Goal: Browse casually: Explore the website without a specific task or goal

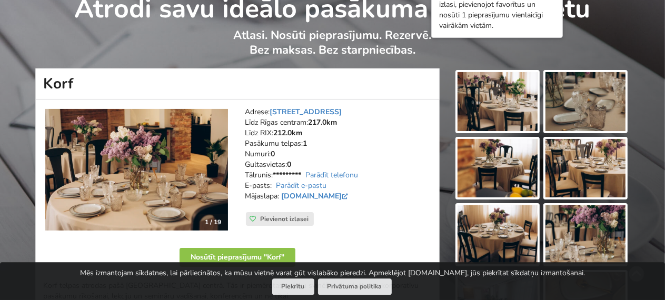
scroll to position [85, 0]
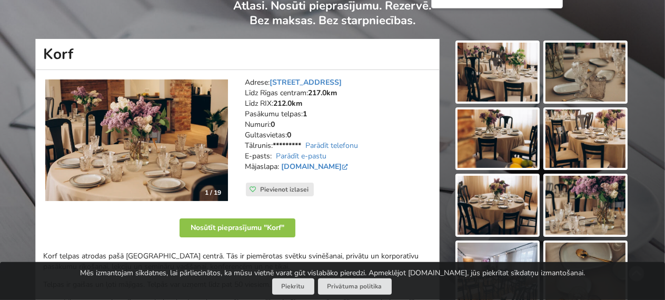
click at [161, 146] on img at bounding box center [136, 141] width 183 height 122
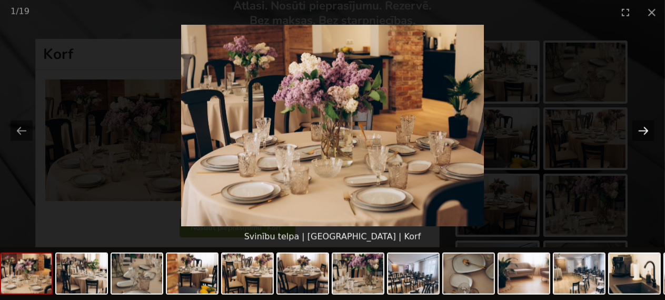
click at [646, 127] on button "Next slide" at bounding box center [643, 131] width 22 height 21
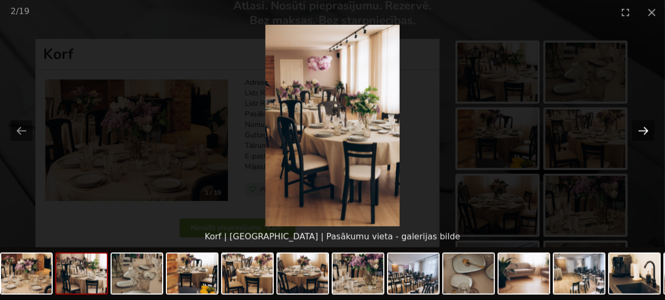
click at [645, 122] on button "Next slide" at bounding box center [643, 131] width 22 height 21
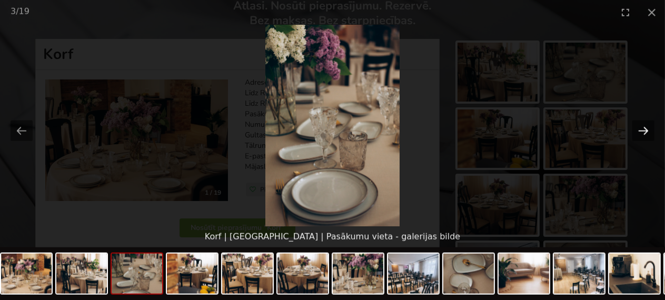
click at [645, 122] on button "Next slide" at bounding box center [643, 131] width 22 height 21
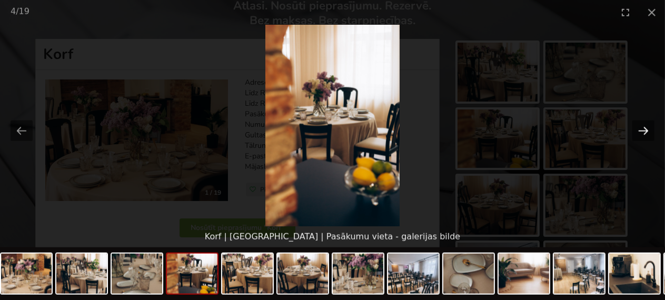
click at [645, 122] on button "Next slide" at bounding box center [643, 131] width 22 height 21
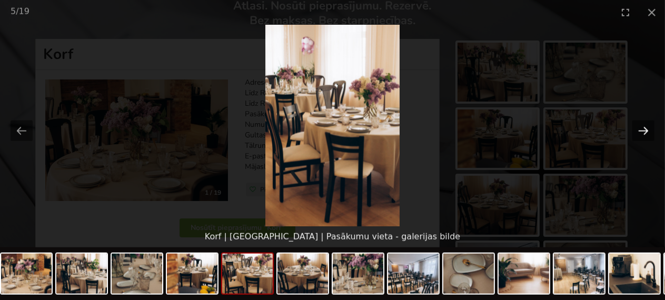
click at [645, 122] on button "Next slide" at bounding box center [643, 131] width 22 height 21
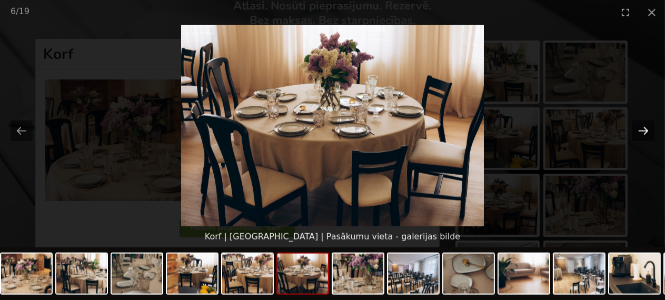
click at [645, 122] on button "Next slide" at bounding box center [643, 131] width 22 height 21
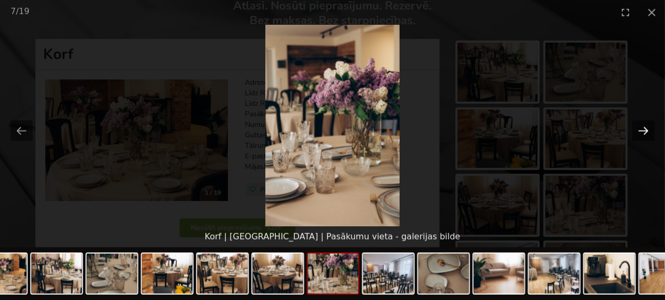
click at [645, 122] on button "Next slide" at bounding box center [643, 131] width 22 height 21
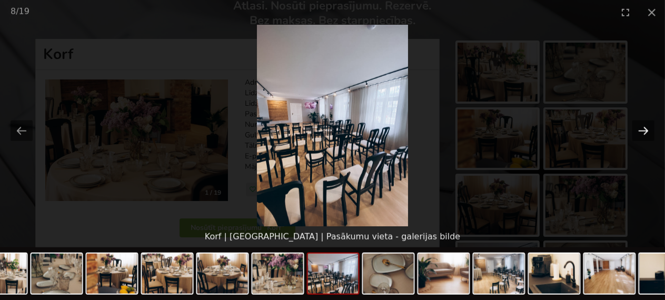
click at [644, 124] on button "Next slide" at bounding box center [643, 131] width 22 height 21
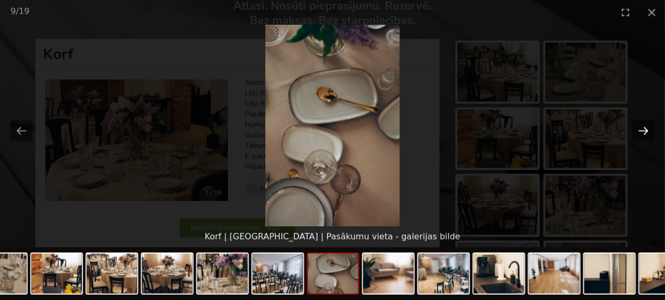
click at [644, 124] on button "Next slide" at bounding box center [643, 131] width 22 height 21
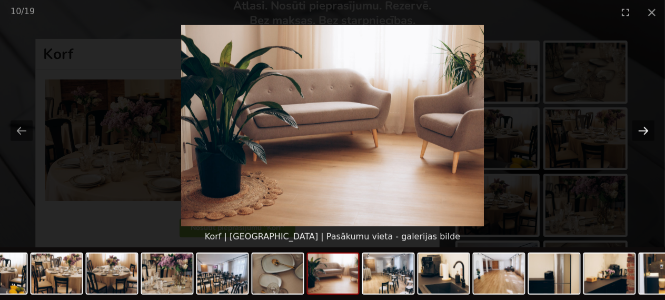
click at [644, 124] on button "Next slide" at bounding box center [643, 131] width 22 height 21
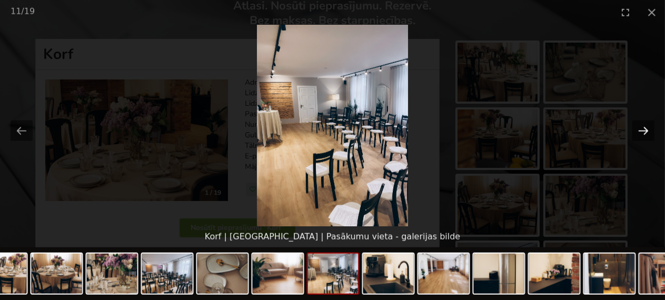
click at [644, 124] on button "Next slide" at bounding box center [643, 131] width 22 height 21
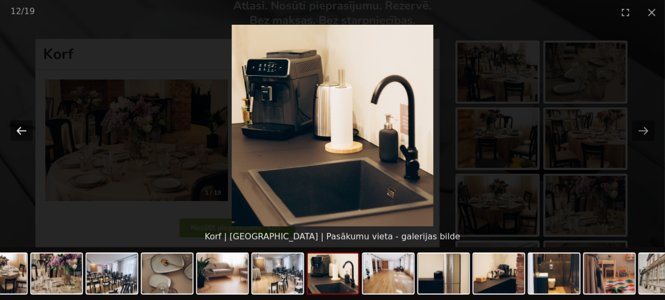
click at [16, 130] on button "Previous slide" at bounding box center [22, 131] width 22 height 21
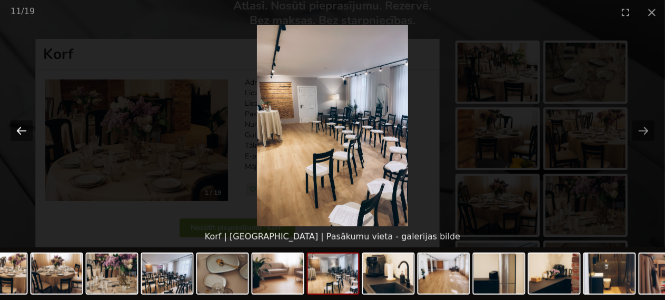
click at [16, 130] on button "Previous slide" at bounding box center [22, 131] width 22 height 21
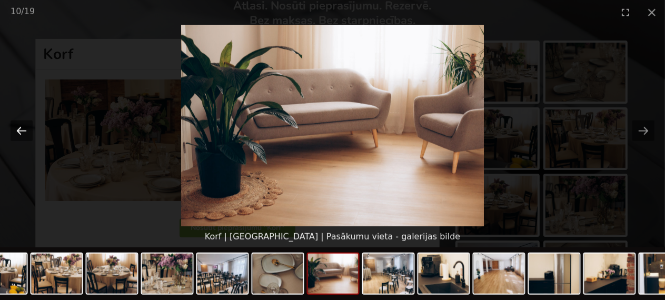
click at [16, 130] on button "Previous slide" at bounding box center [22, 131] width 22 height 21
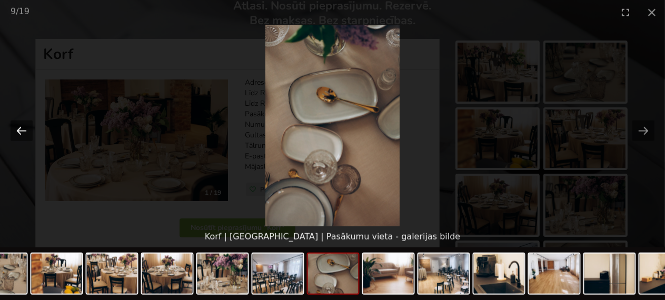
click at [15, 130] on button "Previous slide" at bounding box center [22, 131] width 22 height 21
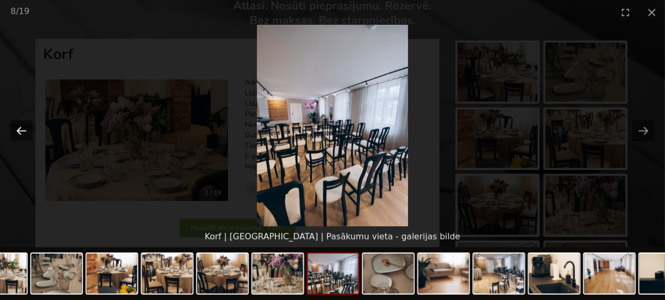
click at [15, 130] on button "Previous slide" at bounding box center [22, 131] width 22 height 21
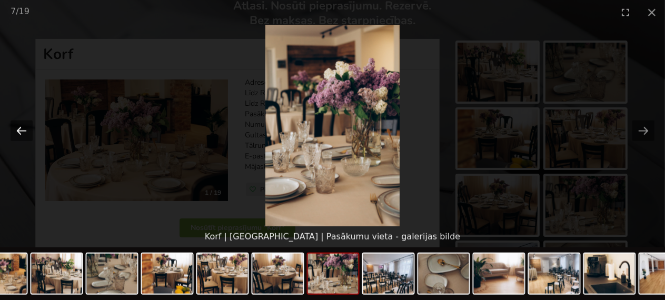
click at [15, 130] on button "Previous slide" at bounding box center [22, 131] width 22 height 21
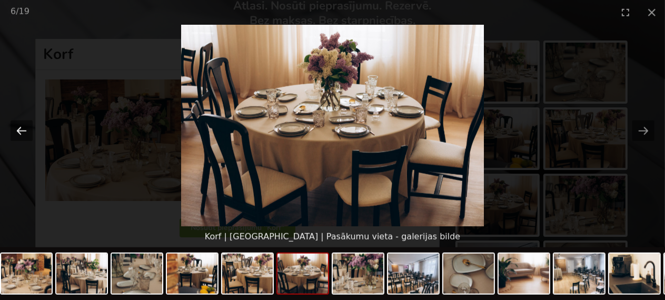
click at [15, 130] on button "Previous slide" at bounding box center [22, 131] width 22 height 21
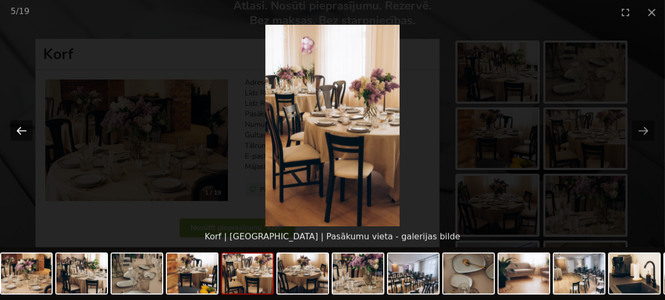
click at [15, 130] on button "Previous slide" at bounding box center [22, 131] width 22 height 21
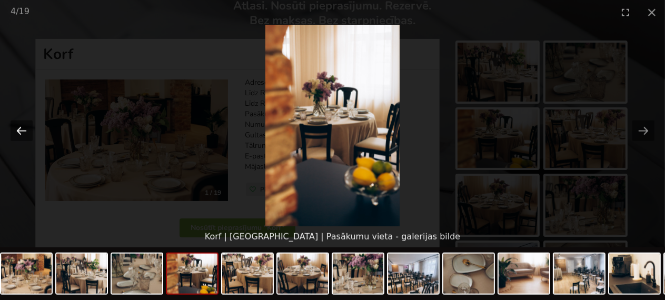
click at [15, 130] on button "Previous slide" at bounding box center [22, 131] width 22 height 21
